Goal: Information Seeking & Learning: Check status

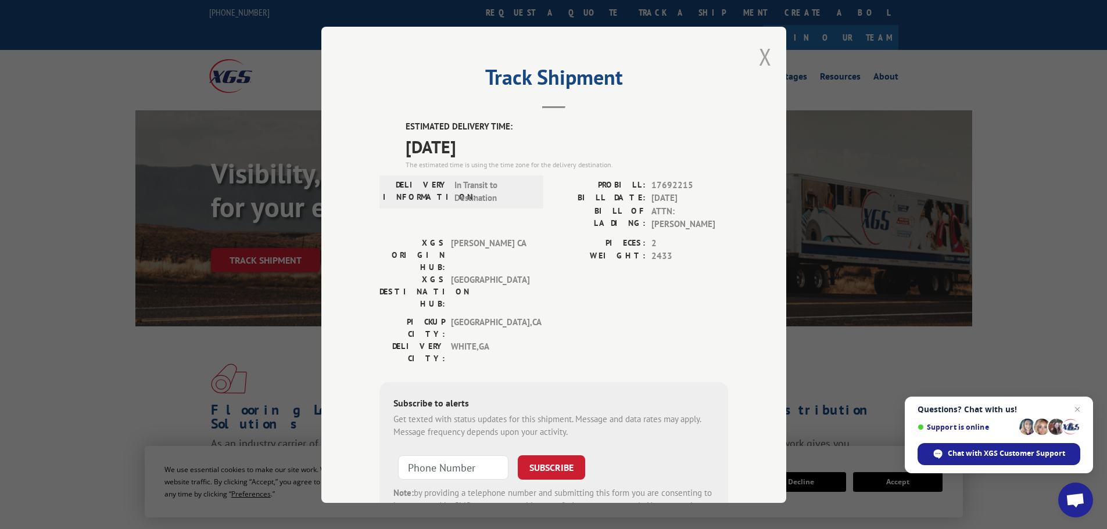
click at [760, 59] on button "Close modal" at bounding box center [765, 56] width 13 height 31
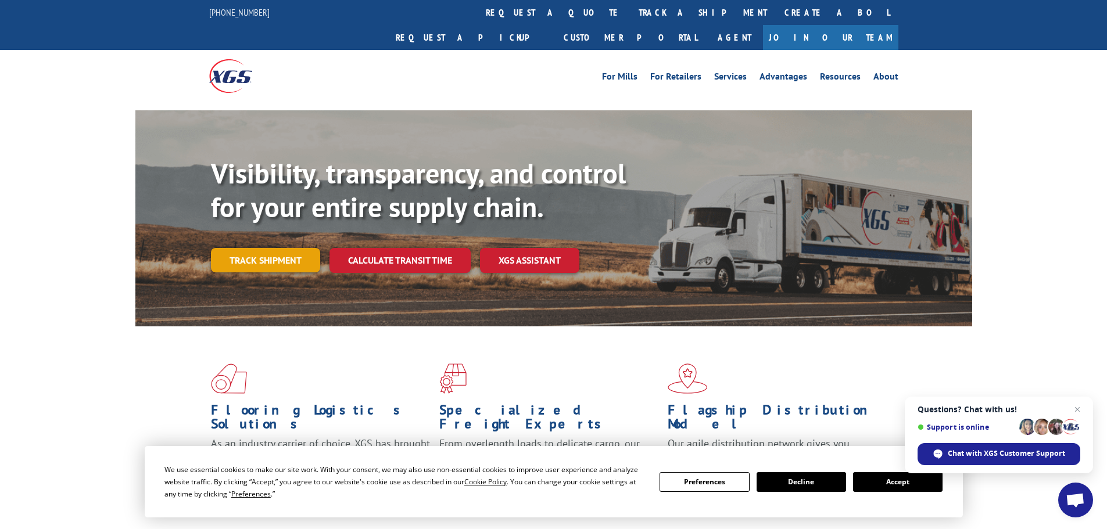
click at [262, 248] on link "Track shipment" at bounding box center [265, 260] width 109 height 24
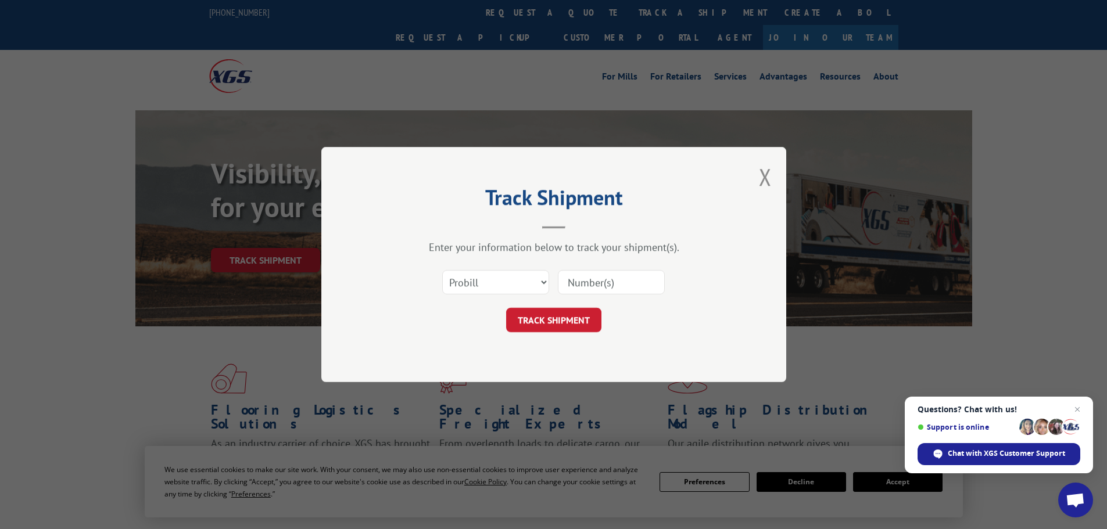
click at [594, 278] on input at bounding box center [611, 282] width 107 height 24
paste input "17692215"
type input "17692215"
click at [568, 324] on button "TRACK SHIPMENT" at bounding box center [553, 320] width 95 height 24
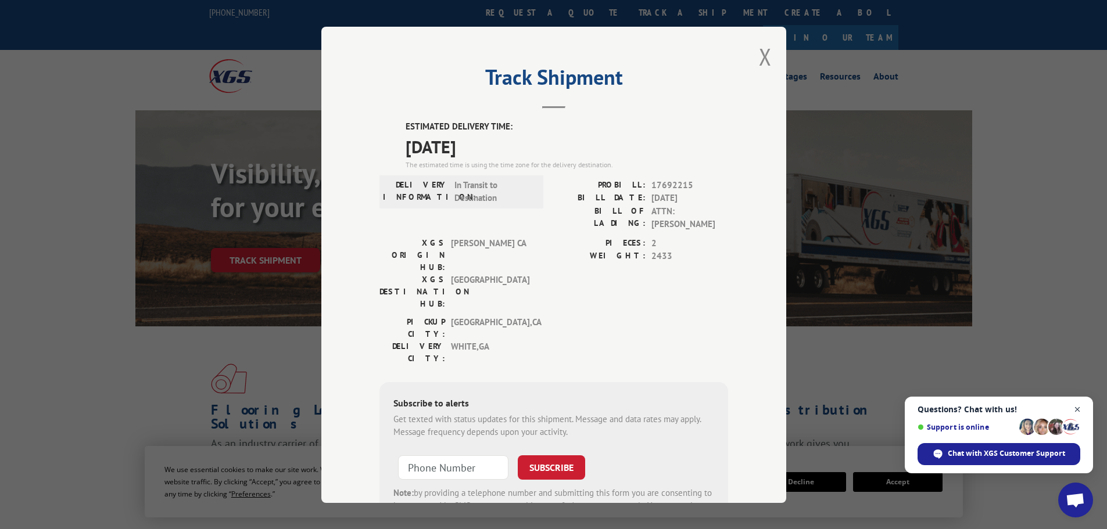
click at [1080, 410] on span "Close chat" at bounding box center [1077, 410] width 15 height 15
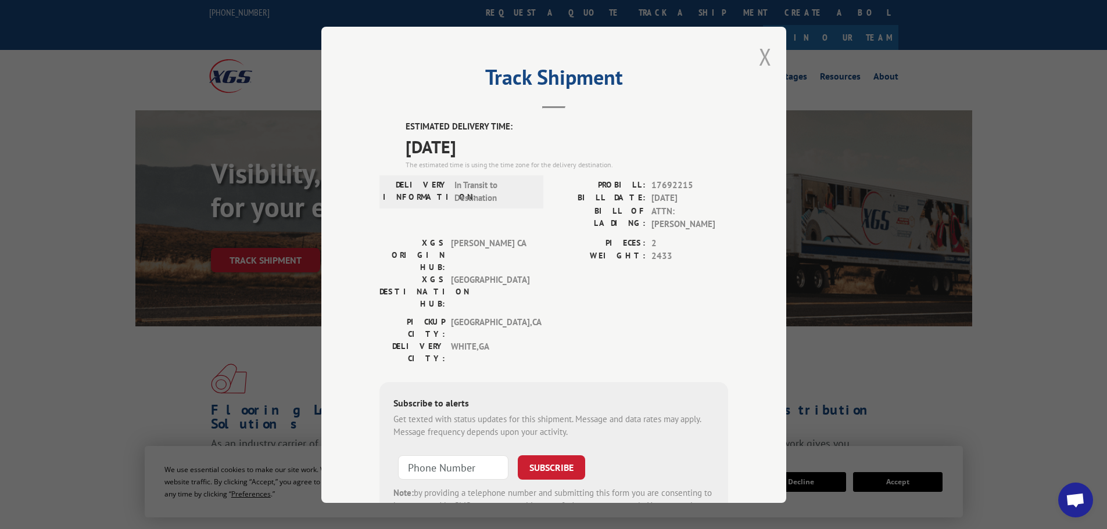
click at [762, 58] on button "Close modal" at bounding box center [765, 56] width 13 height 31
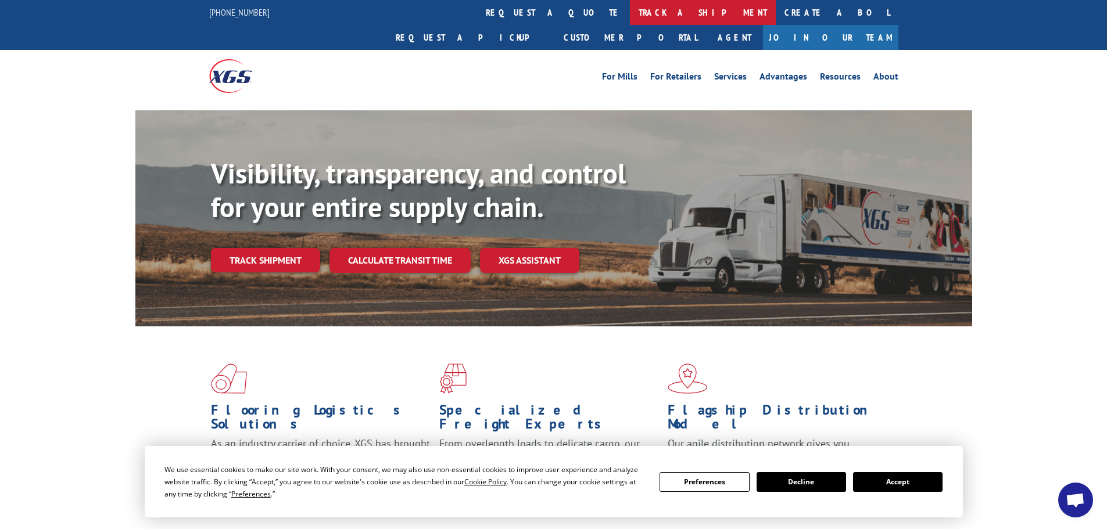
click at [630, 15] on link "track a shipment" at bounding box center [703, 12] width 146 height 25
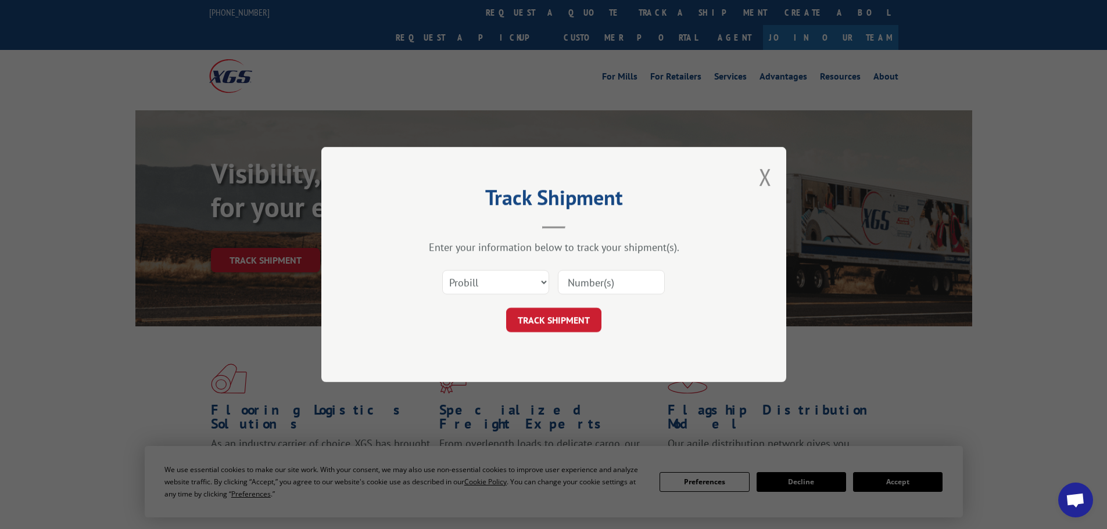
click at [611, 286] on input at bounding box center [611, 282] width 107 height 24
type input "17692215"
click button "TRACK SHIPMENT" at bounding box center [553, 320] width 95 height 24
